Goal: Task Accomplishment & Management: Manage account settings

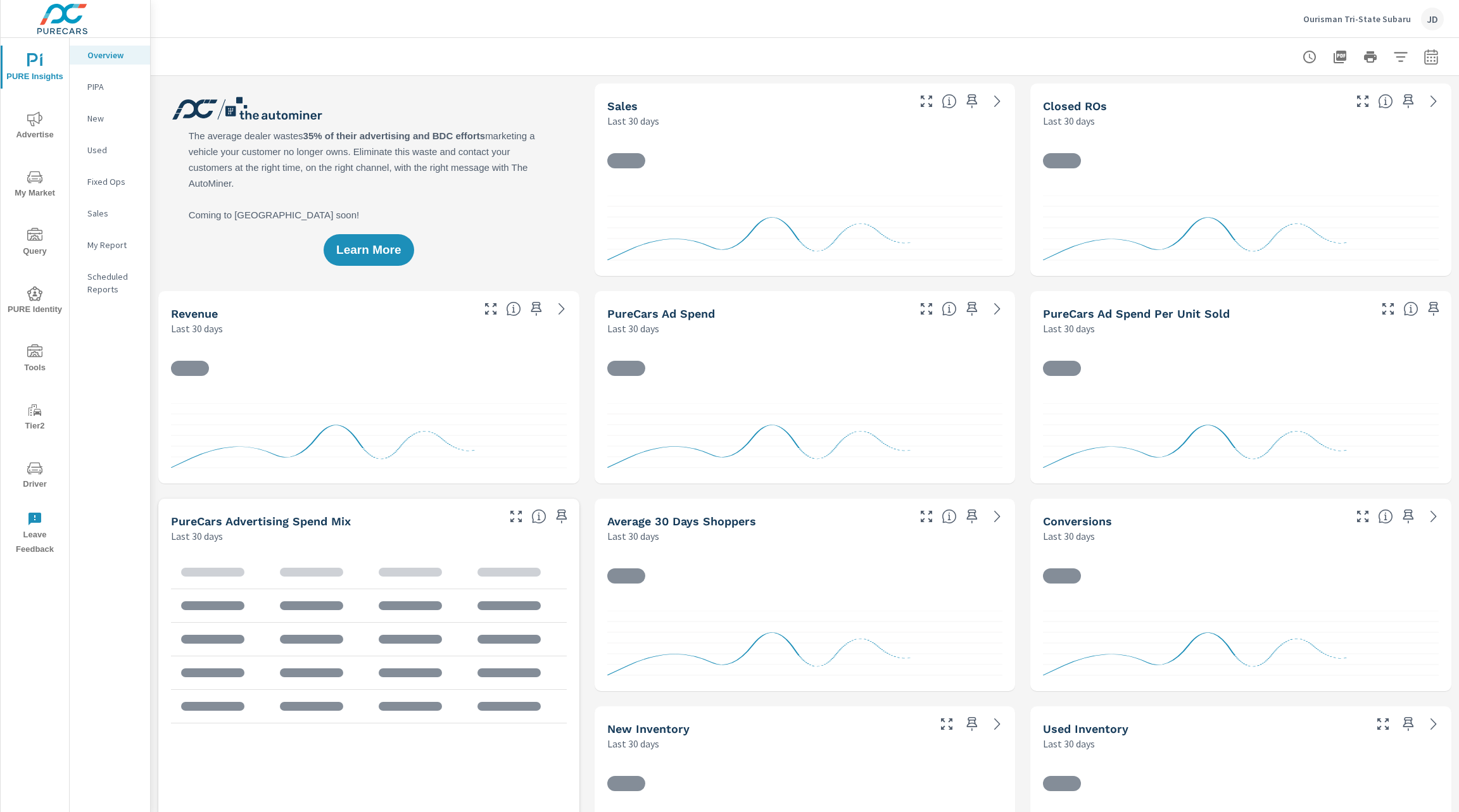
click at [38, 347] on icon "nav menu" at bounding box center [34, 350] width 15 height 12
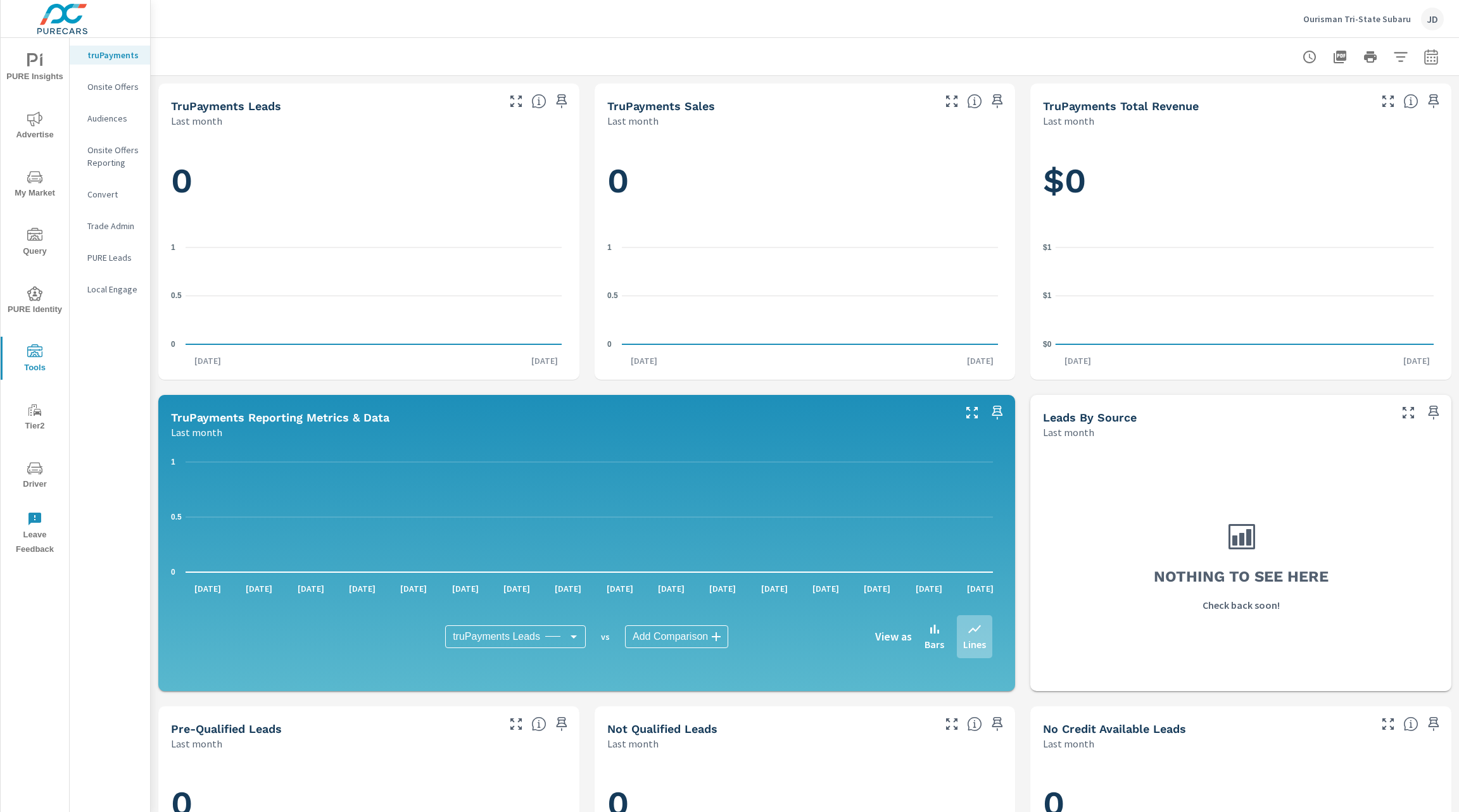
click at [109, 87] on p "Onsite Offers" at bounding box center [114, 86] width 53 height 12
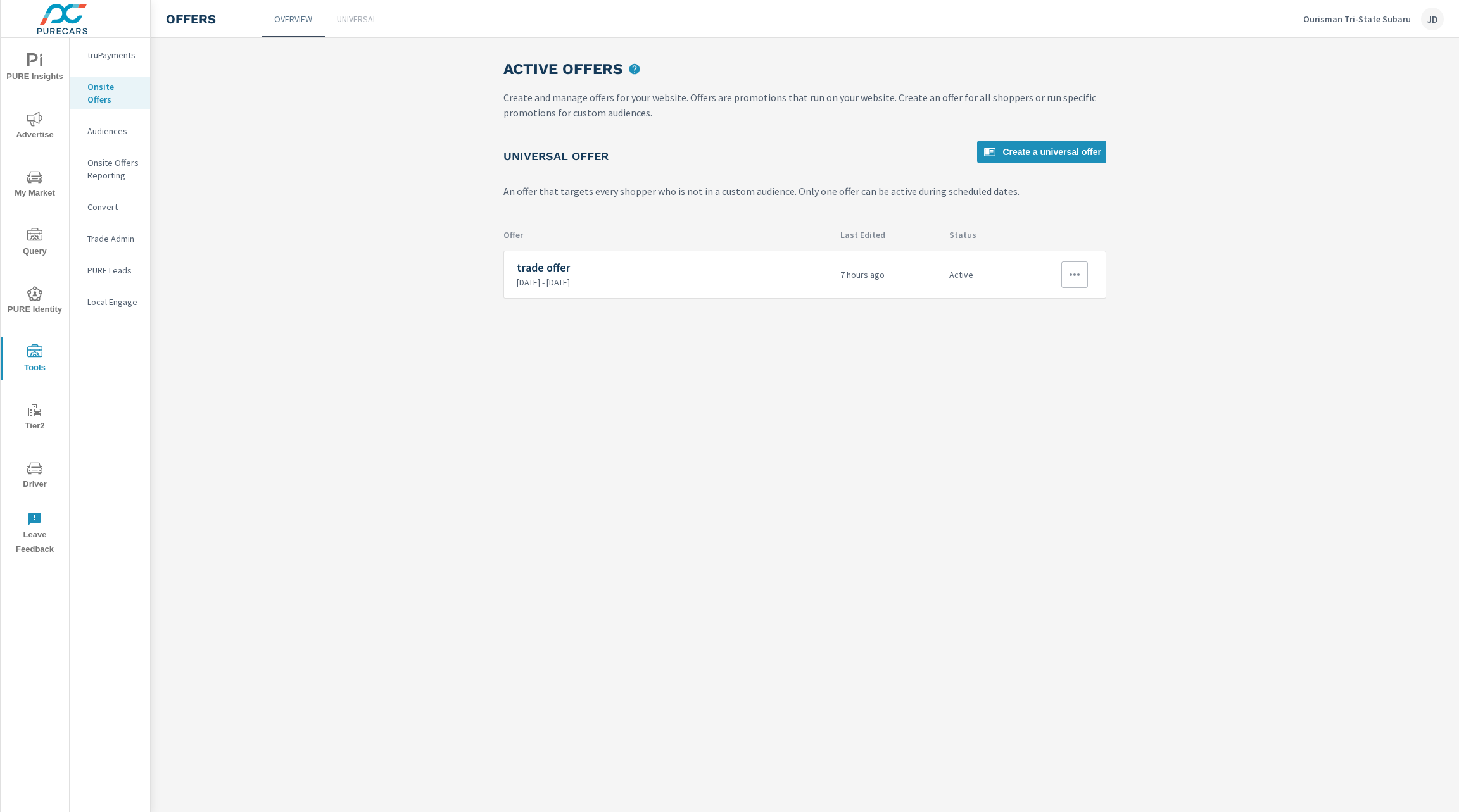
click at [1076, 278] on icon "button" at bounding box center [1074, 274] width 15 height 15
click at [1055, 367] on div "Disable" at bounding box center [1043, 365] width 33 height 15
